Goal: Connect with others: Connect with others

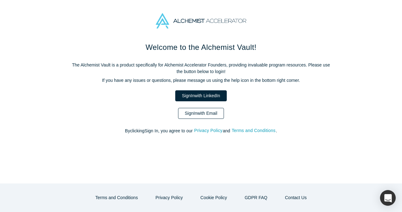
click at [195, 113] on link "Sign In with Email" at bounding box center [201, 113] width 46 height 11
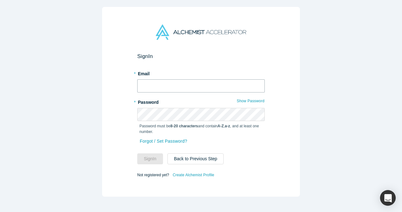
click at [199, 82] on input "text" at bounding box center [201, 86] width 128 height 13
type input "[EMAIL_ADDRESS]"
click at [0, 212] on com-1password-button at bounding box center [0, 212] width 0 height 0
click at [154, 166] on form "Sign In * Email [EMAIL_ADDRESS] * Password Show Password Password must be 8-20 …" at bounding box center [201, 116] width 128 height 126
click at [154, 161] on button "Sign In" at bounding box center [150, 159] width 26 height 11
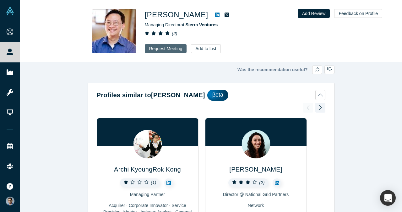
click at [161, 49] on button "Request Meeting" at bounding box center [166, 48] width 42 height 9
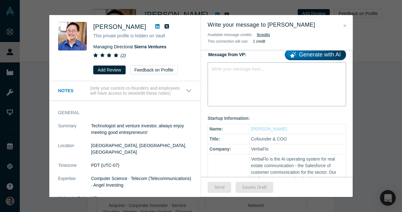
click at [253, 83] on div "Write your message here..." at bounding box center [277, 85] width 139 height 44
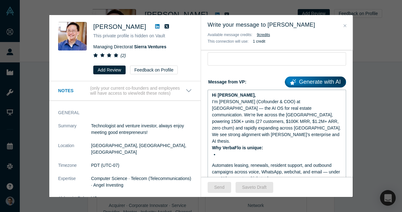
scroll to position [63, 0]
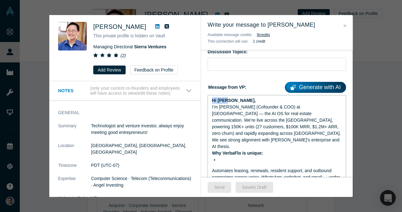
drag, startPoint x: 225, startPoint y: 101, endPoint x: 181, endPoint y: 101, distance: 43.4
click at [181, 101] on div "[PERSON_NAME] This private profile is hidden on Vault Managing Director at Sier…" at bounding box center [201, 106] width 304 height 182
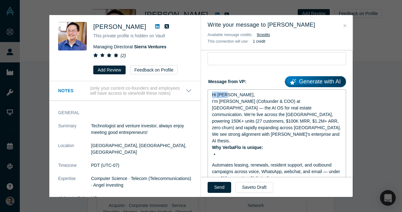
scroll to position [69, 0]
click at [231, 94] on div "Hi [PERSON_NAME]," at bounding box center [277, 95] width 130 height 7
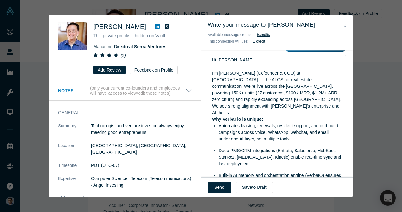
scroll to position [98, 0]
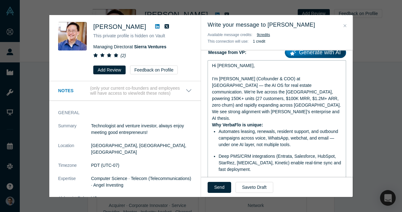
click at [338, 109] on div "We see strong alignment with [PERSON_NAME]’s enterprise and AI thesis." at bounding box center [277, 115] width 130 height 13
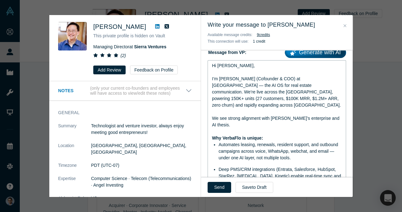
click at [305, 78] on span "I’m [PERSON_NAME] (Cofounder & COO) at [GEOGRAPHIC_DATA] — the AI OS for real e…" at bounding box center [276, 91] width 129 height 31
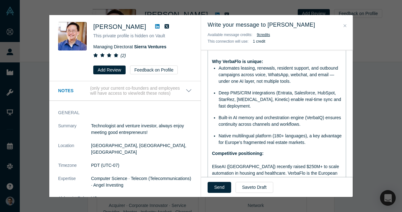
scroll to position [177, 0]
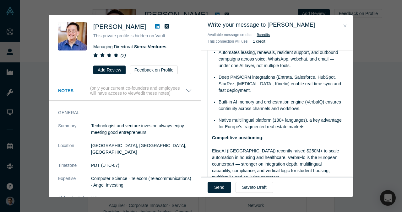
click at [286, 135] on div "Competitive positioning:" at bounding box center [277, 138] width 130 height 7
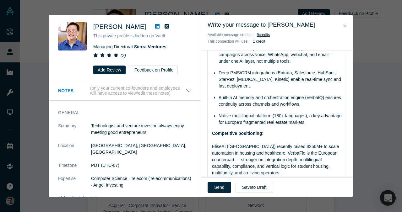
click at [273, 137] on div "rdw-editor" at bounding box center [277, 140] width 130 height 7
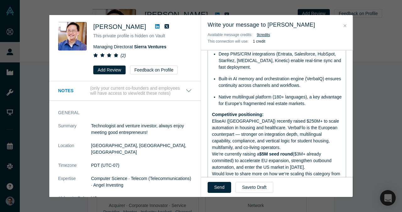
scroll to position [217, 0]
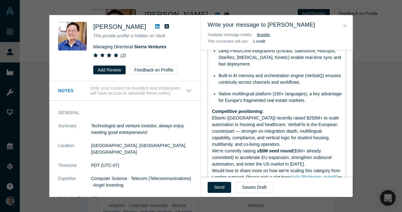
click at [338, 116] on span "EliseAI ([GEOGRAPHIC_DATA]) recently raised $250M+ to scale automation in housi…" at bounding box center [276, 131] width 128 height 31
click at [245, 130] on div "EliseAI ([GEOGRAPHIC_DATA]) recently raised $250M+ to scale automation in housi…" at bounding box center [277, 131] width 130 height 33
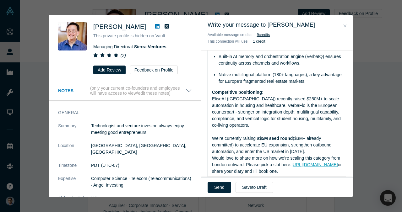
scroll to position [237, 0]
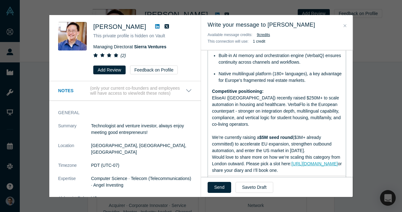
click at [301, 135] on span "($3M+ already committed) to accelerate EU expansion, strengthen outbound automa…" at bounding box center [272, 144] width 121 height 18
click at [308, 136] on div "We’re currently raising a $5M seed round ($3M+ already committed) to accelerate…" at bounding box center [277, 145] width 130 height 20
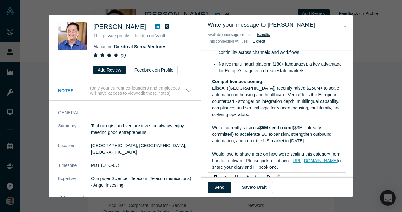
scroll to position [248, 0]
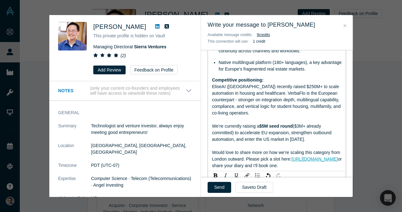
click at [305, 150] on div "Would love to share more on how we’re scaling this category from London outward…" at bounding box center [277, 160] width 130 height 20
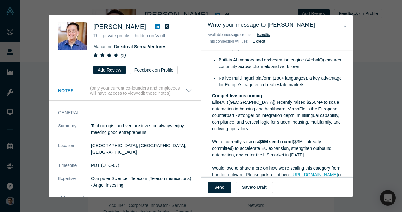
scroll to position [225, 0]
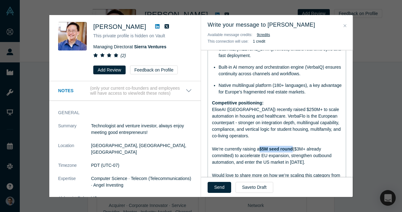
drag, startPoint x: 294, startPoint y: 135, endPoint x: 261, endPoint y: 135, distance: 33.6
click at [261, 146] on div "We’re currently raising a $5M seed round ($3M+ already committed) to accelerate…" at bounding box center [277, 156] width 130 height 20
click at [261, 147] on span "We’re currently raising a $5M seed round ($3M+ already committed) to accelerate…" at bounding box center [272, 156] width 121 height 18
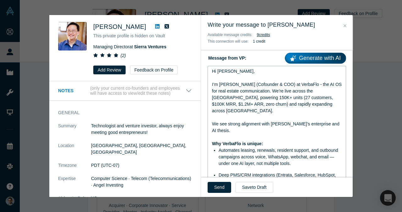
scroll to position [93, 0]
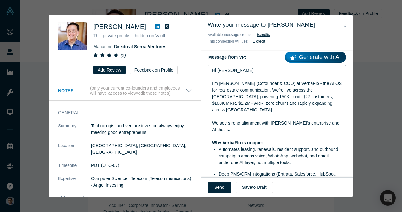
click at [306, 91] on span "I’m [PERSON_NAME] (Cofounder & COO) at VerbaFlo - the AI OS for real estate com…" at bounding box center [277, 96] width 131 height 31
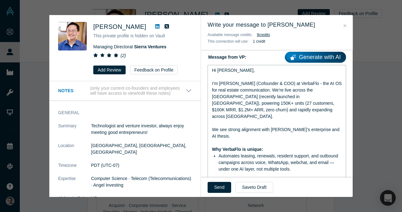
click at [308, 120] on div "rdw-editor" at bounding box center [277, 123] width 130 height 7
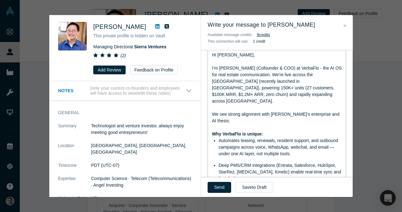
scroll to position [109, 0]
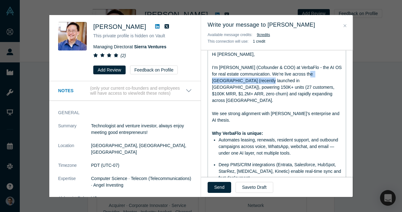
drag, startPoint x: 251, startPoint y: 80, endPoint x: 308, endPoint y: 73, distance: 57.1
click at [308, 73] on span "I’m [PERSON_NAME] (Cofounder & COO) at VerbaFlo - the AI OS for real estate com…" at bounding box center [277, 84] width 131 height 38
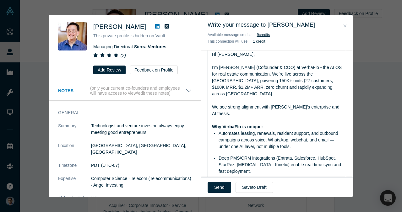
click at [212, 88] on span "I’m [PERSON_NAME] (Cofounder & COO) at VerbaFlo - the AI OS for real estate com…" at bounding box center [277, 80] width 131 height 31
click at [214, 88] on span "I’m [PERSON_NAME] (Cofounder & COO) at VerbaFlo - the AI OS for real estate com…" at bounding box center [277, 80] width 131 height 31
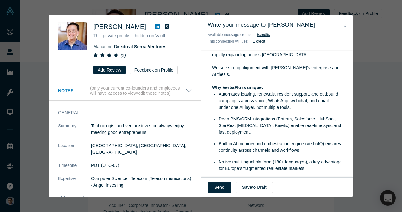
scroll to position [150, 0]
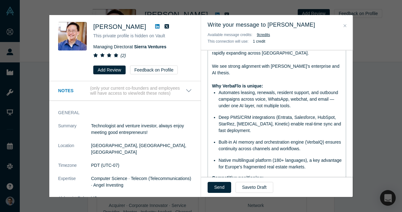
click at [334, 90] on span "Automates leasing, renewals, resident support, and outbound campaigns across vo…" at bounding box center [279, 99] width 121 height 18
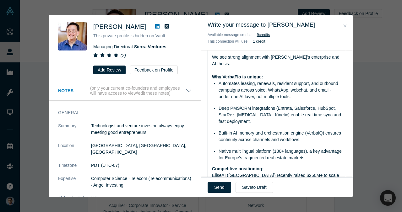
scroll to position [162, 0]
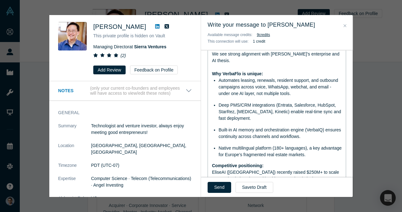
click at [254, 103] on div "Deep PMS/CRM integrations (Entrata, Salesforce, HubSpot, StarRez, [MEDICAL_DATA…" at bounding box center [281, 112] width 124 height 20
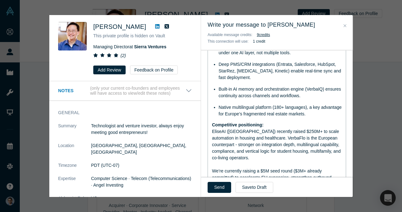
scroll to position [204, 0]
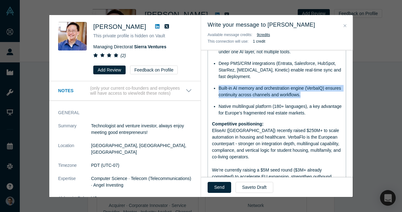
drag, startPoint x: 313, startPoint y: 80, endPoint x: 200, endPoint y: 78, distance: 113.8
click at [200, 78] on div "[PERSON_NAME] This private profile is hidden on Vault Managing Director at Sier…" at bounding box center [201, 106] width 304 height 182
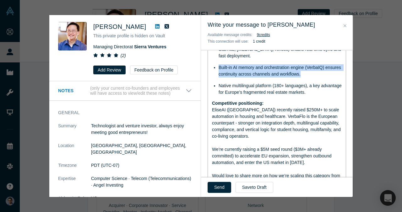
scroll to position [226, 0]
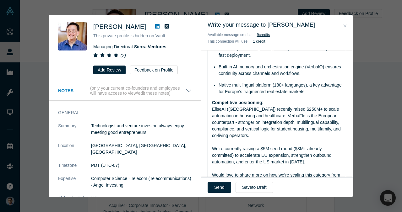
click at [267, 125] on div "EliseAI ([GEOGRAPHIC_DATA]) recently raised $250M+ to scale automation in housi…" at bounding box center [277, 122] width 130 height 33
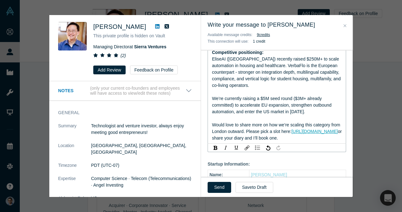
scroll to position [278, 0]
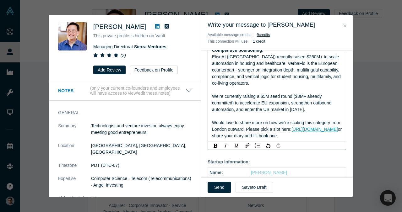
click at [270, 128] on div "Would love to share more on how we’re scaling this category from London outward…" at bounding box center [277, 130] width 130 height 20
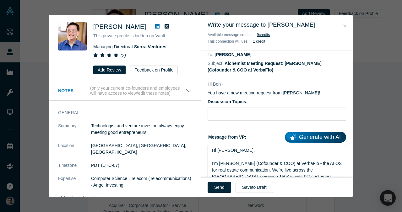
scroll to position [0, 0]
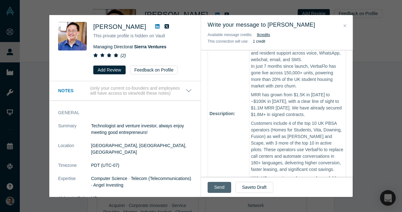
click at [221, 186] on button "Send" at bounding box center [220, 187] width 24 height 11
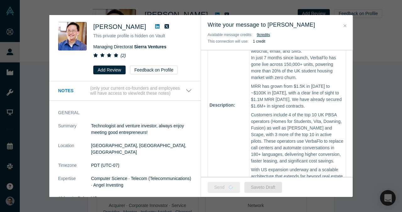
scroll to position [446, 0]
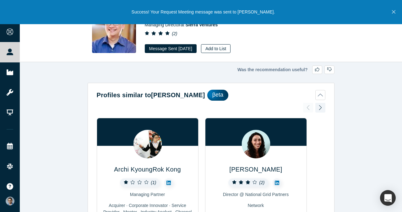
click at [216, 49] on button "Add to List" at bounding box center [216, 48] width 30 height 9
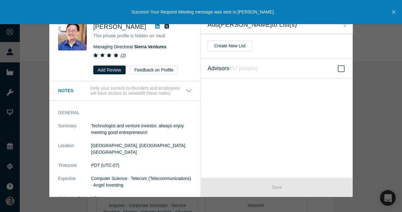
click at [272, 67] on label "Advisors ( 37 people )" at bounding box center [277, 68] width 152 height 20
click at [0, 0] on input "Advisors ( 37 people )" at bounding box center [0, 0] width 0 height 0
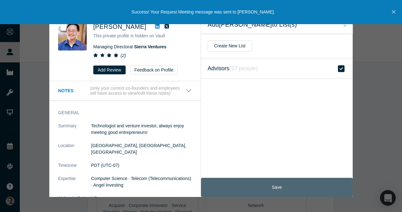
click at [272, 189] on button "Save" at bounding box center [277, 187] width 152 height 19
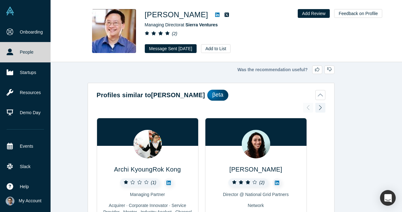
click at [15, 52] on link "People" at bounding box center [25, 52] width 51 height 20
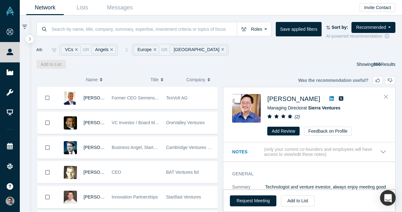
scroll to position [249, 0]
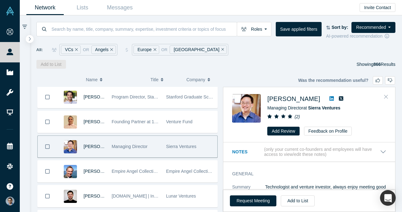
click at [386, 99] on icon "Close" at bounding box center [386, 97] width 4 height 6
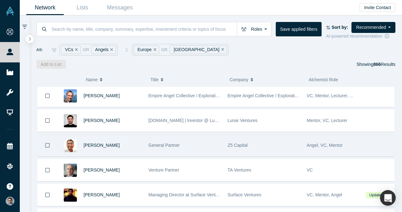
scroll to position [325, 0]
click at [108, 144] on span "Arun Ramamoorthy" at bounding box center [102, 145] width 36 height 5
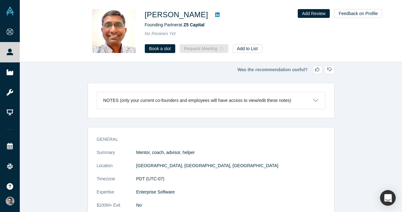
scroll to position [0, 0]
